Goal: Transaction & Acquisition: Subscribe to service/newsletter

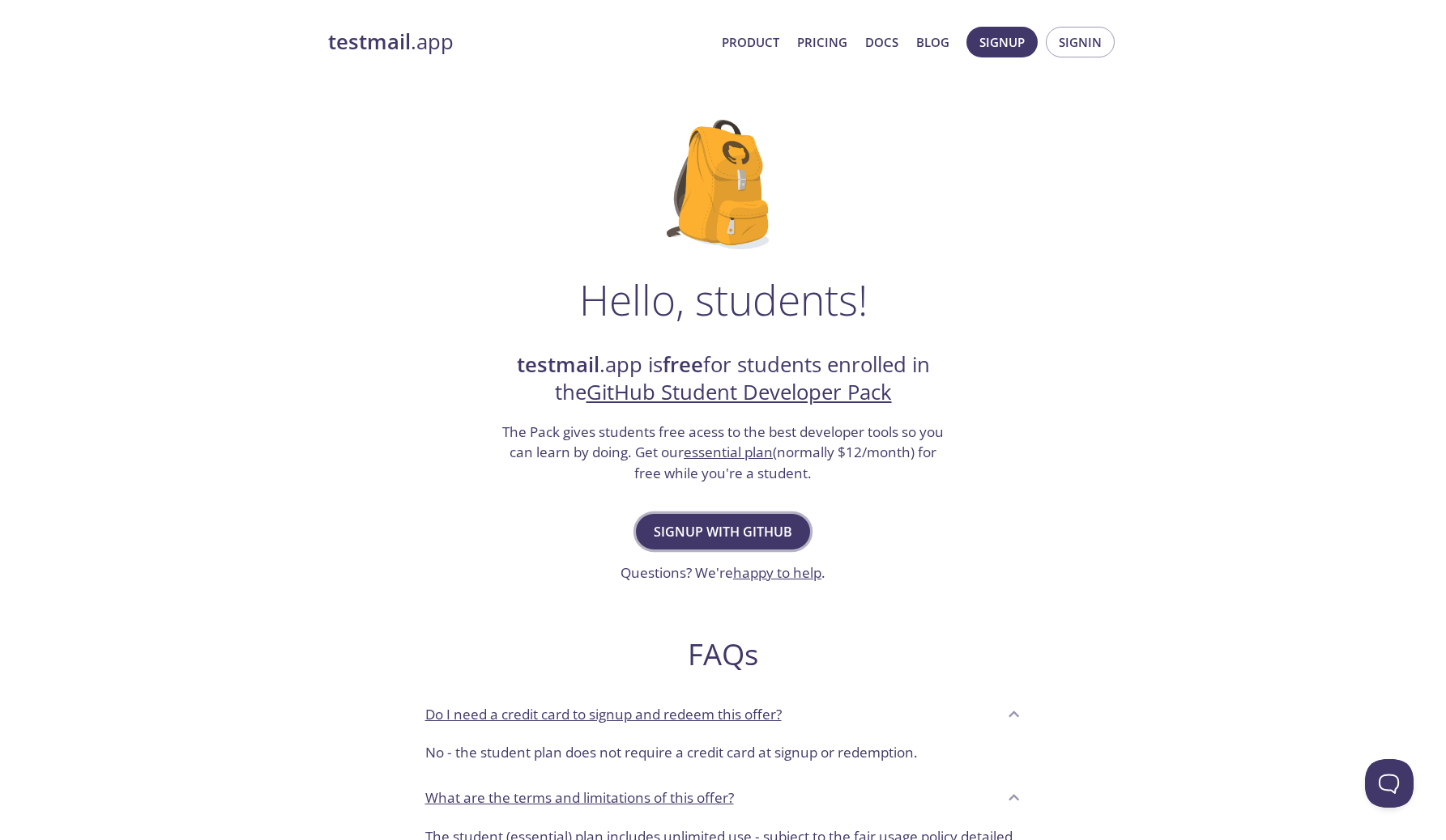
click at [758, 539] on span "Signup with GitHub" at bounding box center [723, 531] width 138 height 22
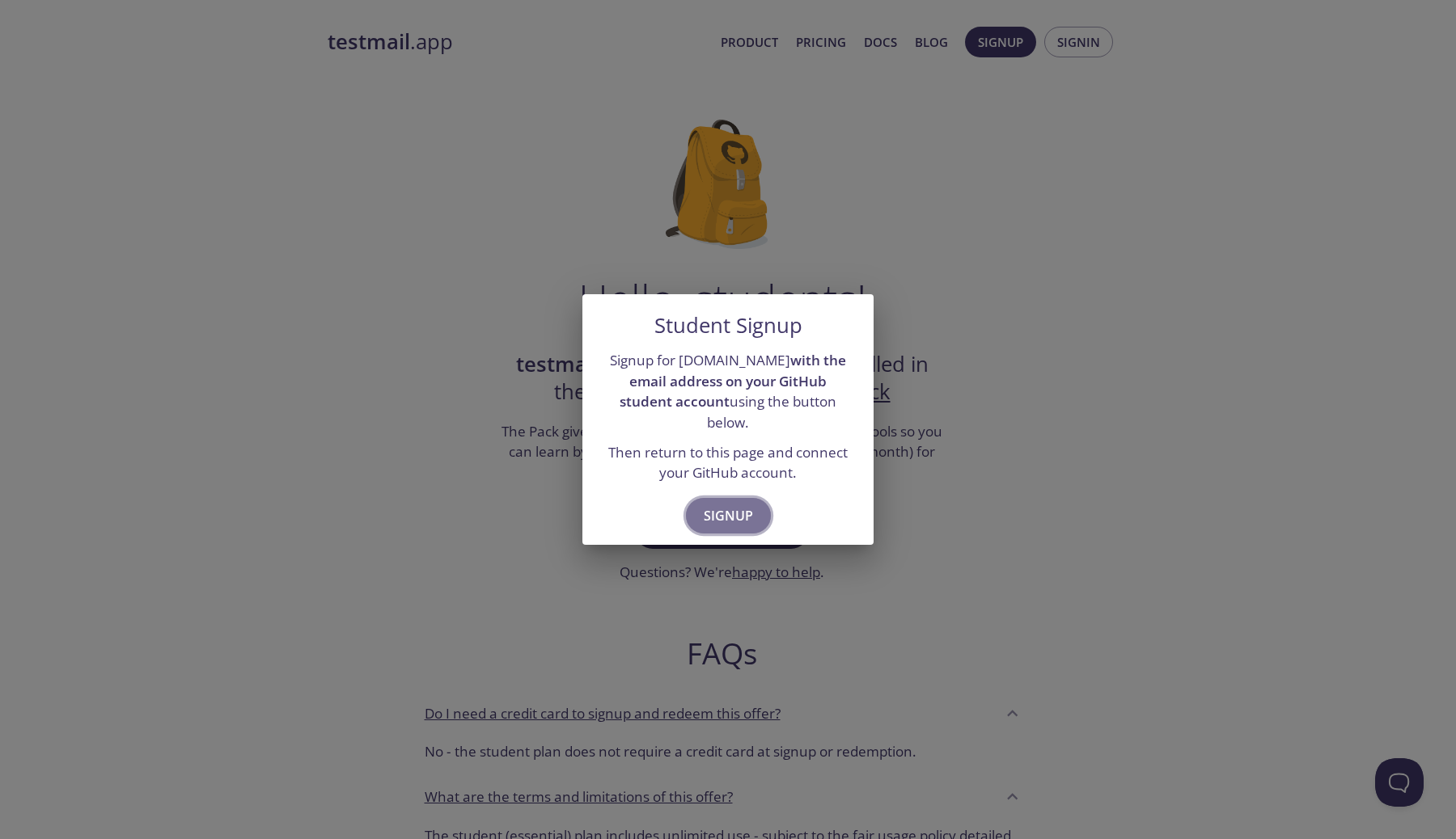
click at [725, 513] on span "Signup" at bounding box center [728, 515] width 49 height 22
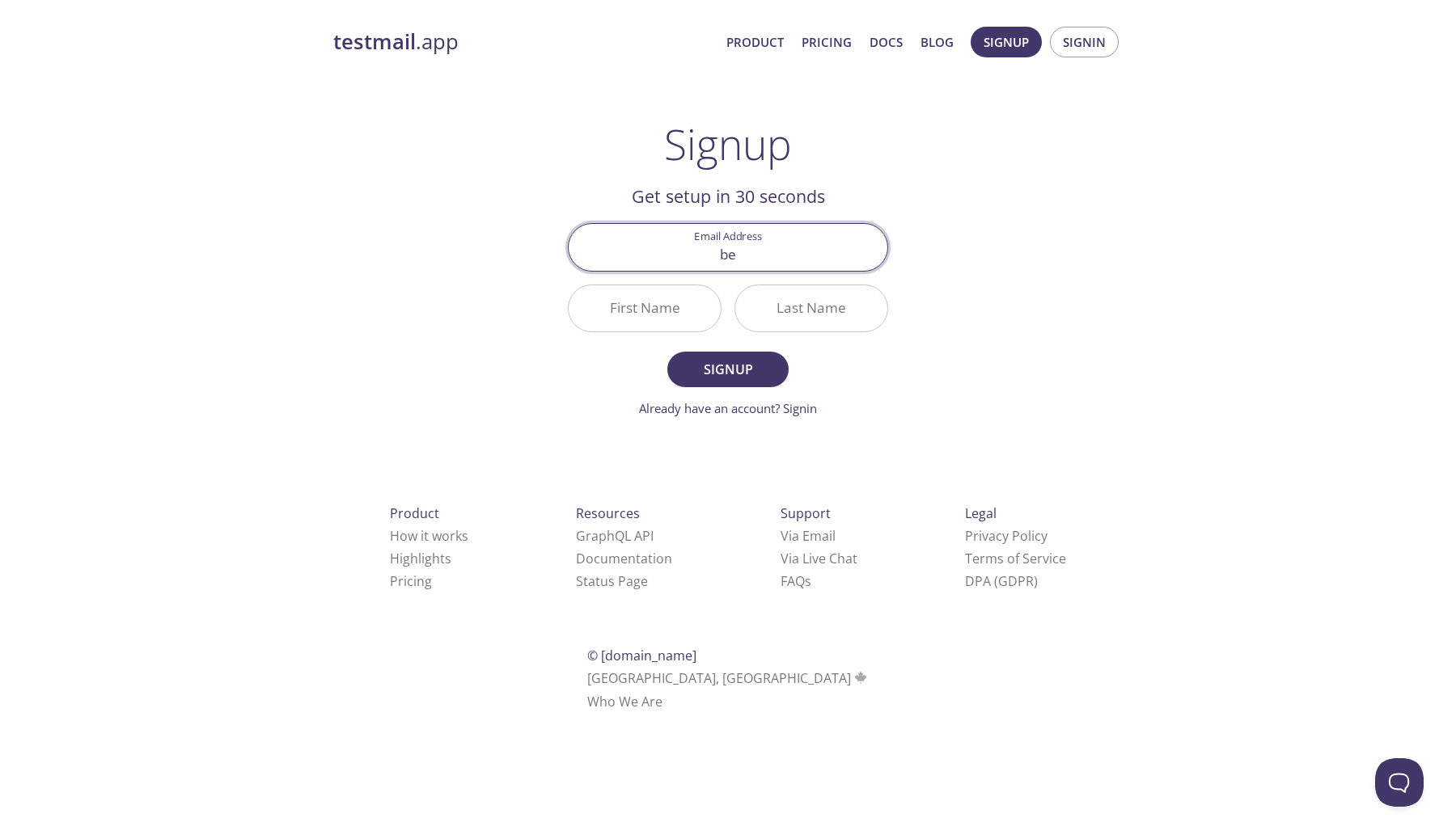
type input "[EMAIL_ADDRESS][DOMAIN_NAME]"
click at [669, 313] on input "First Name" at bounding box center [646, 309] width 152 height 46
type input "Herwindra"
type input "Berlian"
click at [711, 358] on button "Signup" at bounding box center [728, 369] width 122 height 36
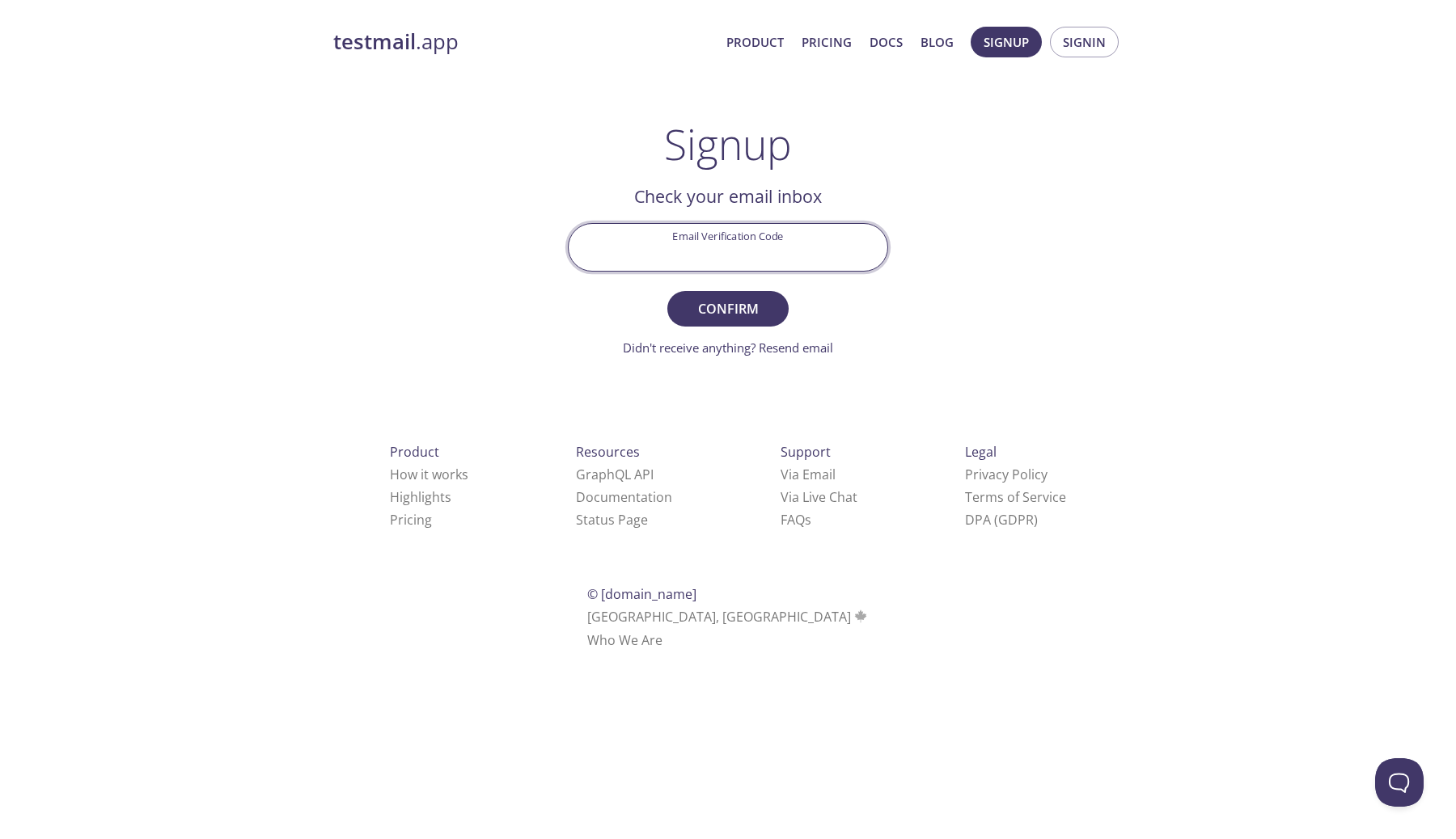
click at [675, 233] on input "Email Verification Code" at bounding box center [728, 247] width 318 height 46
paste input "3UQW4EM"
type input "3UQW4EM"
click at [599, 318] on form "Email Verification Code 3UQW4EM Confirm Didn't receive anything? Resend email" at bounding box center [728, 289] width 320 height 133
click at [697, 309] on span "Confirm" at bounding box center [728, 309] width 86 height 22
